Goal: Task Accomplishment & Management: Use online tool/utility

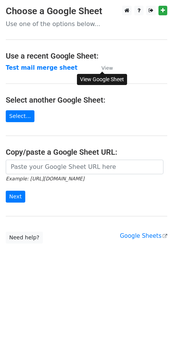
click at [106, 68] on small "View" at bounding box center [107, 68] width 11 height 6
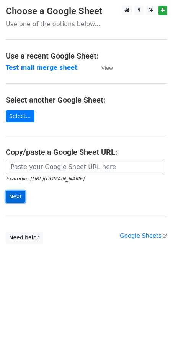
click at [12, 195] on input "Next" at bounding box center [16, 197] width 20 height 12
click at [46, 197] on form "Example: https://docs.google.com/spreadsheets/d/abc/edit Next" at bounding box center [87, 181] width 162 height 43
click at [56, 108] on main "Choose a Google Sheet Use one of the options below... Use a recent Google Sheet…" at bounding box center [86, 125] width 173 height 238
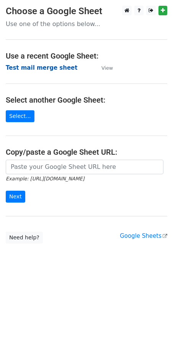
click at [45, 67] on strong "Test mail merge sheet" at bounding box center [42, 67] width 72 height 7
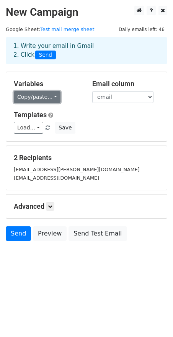
click at [51, 93] on link "Copy/paste..." at bounding box center [37, 97] width 47 height 12
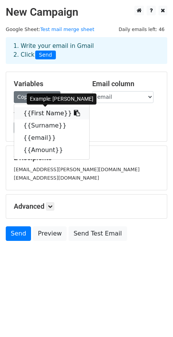
click at [39, 112] on link "{{First Name}}" at bounding box center [51, 113] width 75 height 12
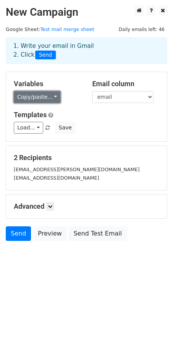
click at [52, 96] on link "Copy/paste..." at bounding box center [37, 97] width 47 height 12
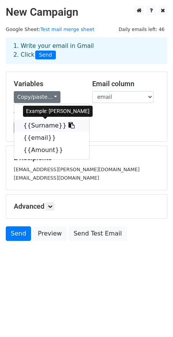
click at [38, 125] on link "{{Surname}}" at bounding box center [51, 126] width 75 height 12
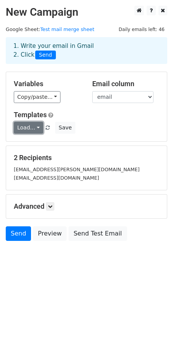
click at [36, 126] on link "Load..." at bounding box center [29, 128] width 30 height 12
click at [35, 125] on link "Load..." at bounding box center [29, 128] width 30 height 12
click at [52, 207] on icon at bounding box center [50, 206] width 5 height 5
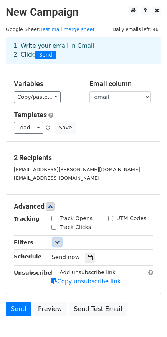
click at [57, 240] on icon at bounding box center [57, 242] width 5 height 5
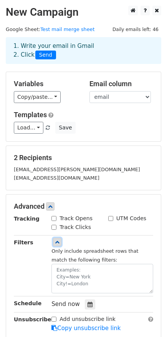
click at [56, 240] on icon at bounding box center [57, 242] width 5 height 5
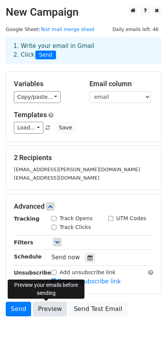
click at [52, 308] on link "Preview" at bounding box center [50, 309] width 34 height 15
click at [41, 311] on link "Preview" at bounding box center [50, 309] width 34 height 15
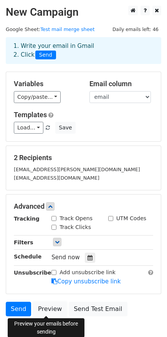
scroll to position [44, 0]
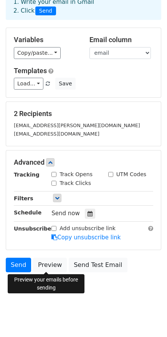
drag, startPoint x: 54, startPoint y: 174, endPoint x: 57, endPoint y: 183, distance: 9.3
click at [54, 174] on input "Track Opens" at bounding box center [53, 174] width 5 height 5
checkbox input "true"
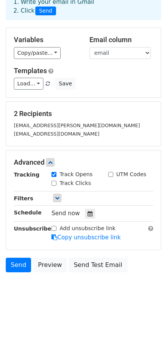
click at [56, 182] on input "Track Clicks" at bounding box center [53, 183] width 5 height 5
checkbox input "true"
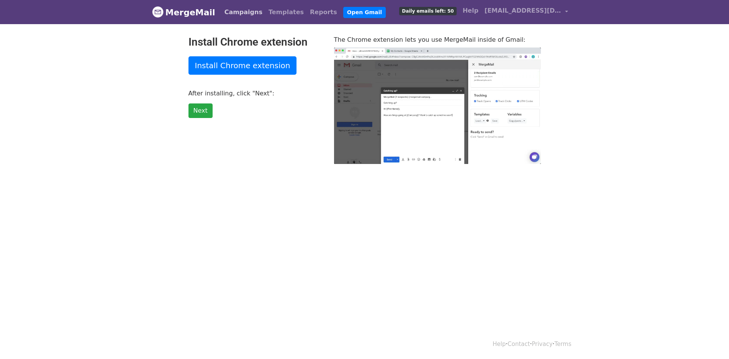
click at [237, 12] on link "Campaigns" at bounding box center [243, 12] width 44 height 15
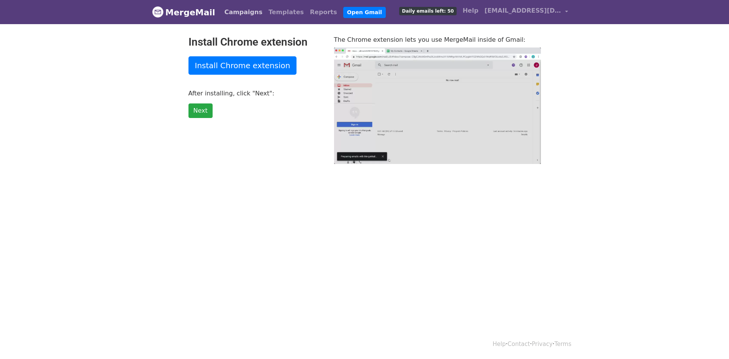
type input "81.98"
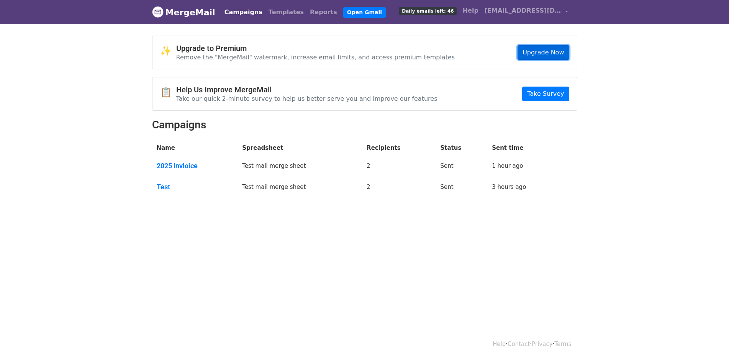
click at [551, 50] on link "Upgrade Now" at bounding box center [543, 52] width 51 height 15
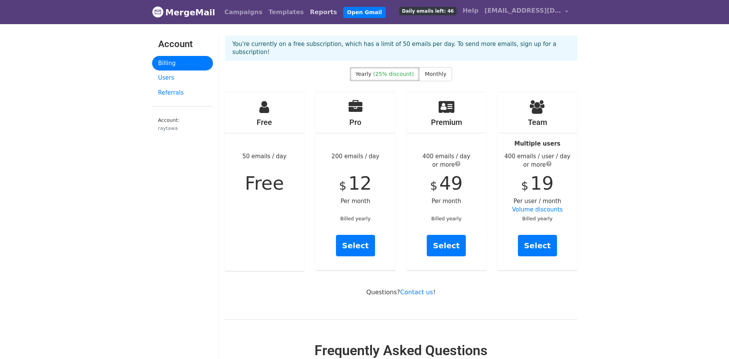
click at [307, 10] on link "Reports" at bounding box center [323, 12] width 33 height 15
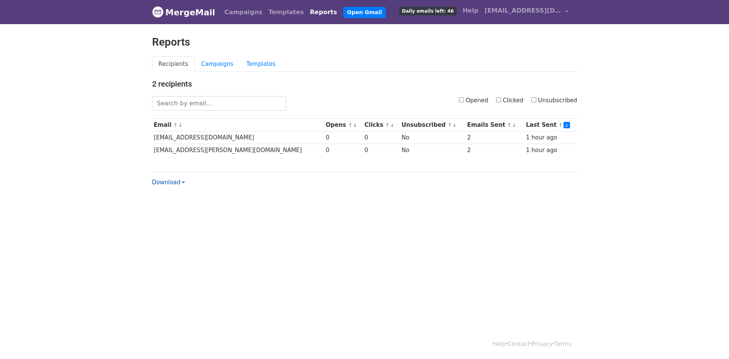
click at [182, 180] on link "Download" at bounding box center [168, 182] width 33 height 7
click at [218, 63] on link "Campaigns" at bounding box center [217, 64] width 45 height 16
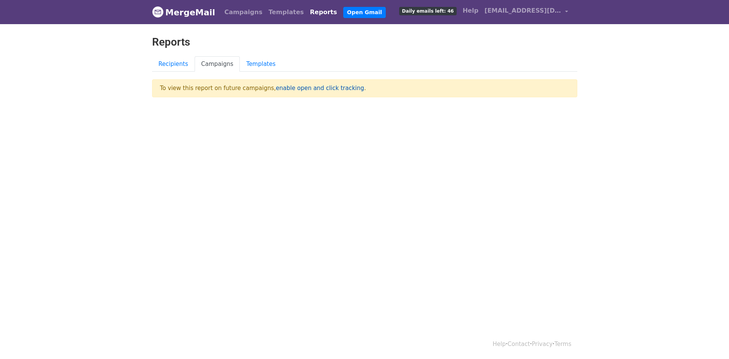
click at [319, 88] on link "enable open and click tracking" at bounding box center [320, 88] width 88 height 7
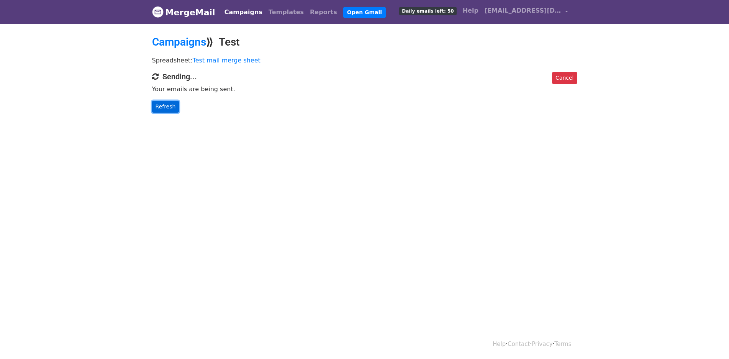
click at [166, 105] on link "Refresh" at bounding box center [165, 107] width 27 height 12
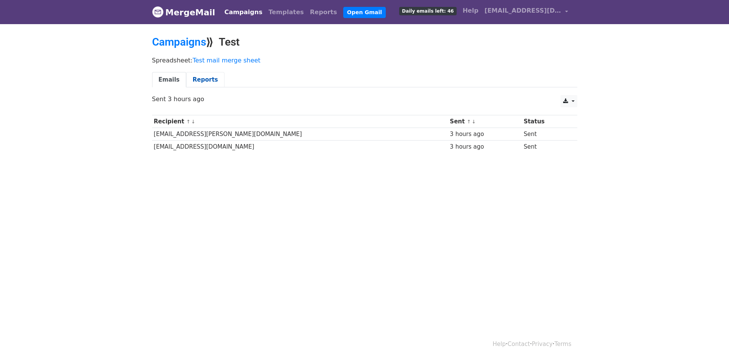
click at [201, 80] on link "Reports" at bounding box center [205, 80] width 38 height 16
